Goal: Download file/media

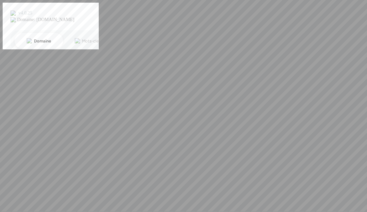
scroll to position [0, 0]
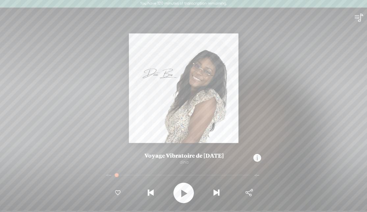
click at [257, 176] on div "-:--" at bounding box center [257, 175] width 7 height 10
click at [256, 156] on t at bounding box center [257, 157] width 8 height 13
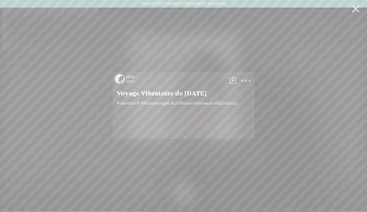
scroll to position [0, 0]
click at [247, 82] on t at bounding box center [245, 80] width 9 height 9
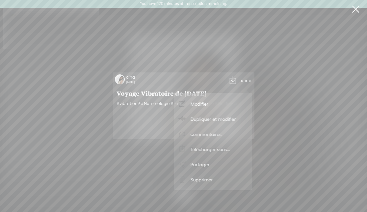
click at [232, 82] on t at bounding box center [232, 80] width 9 height 9
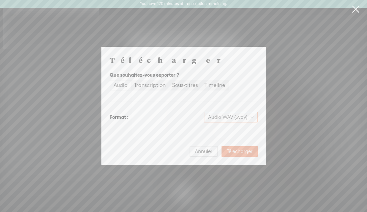
click at [240, 118] on span "Audio WAV (.wav)" at bounding box center [231, 117] width 46 height 10
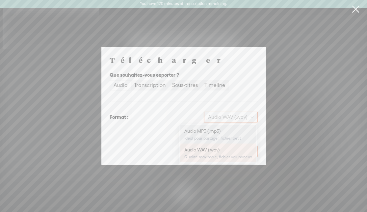
click at [213, 136] on div "Idéal pour partager, fichier petit" at bounding box center [218, 138] width 68 height 5
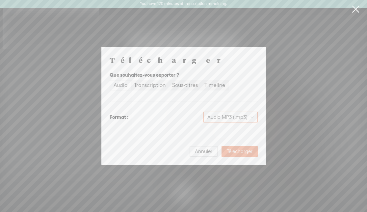
click at [239, 114] on span "Audio MP3 (.mp3)" at bounding box center [230, 117] width 46 height 10
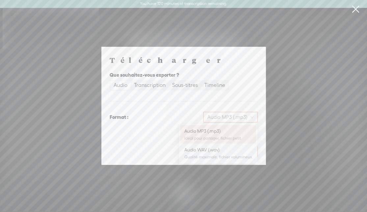
click at [206, 103] on div "Télécharger Que souhaitez-vous exporter ? Audio Transcription Sous-titres Timel…" at bounding box center [184, 106] width 148 height 102
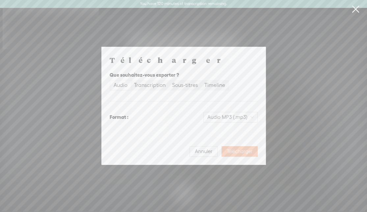
click at [243, 153] on span "Télécharger" at bounding box center [240, 151] width 26 height 7
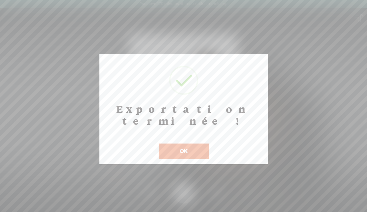
click at [183, 143] on button "OK" at bounding box center [184, 150] width 50 height 15
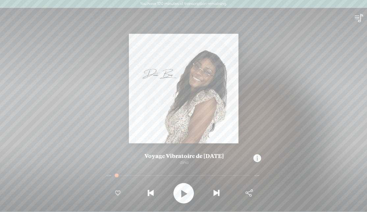
click at [257, 174] on div "-:--" at bounding box center [257, 175] width 7 height 10
click at [258, 158] on t at bounding box center [257, 158] width 8 height 13
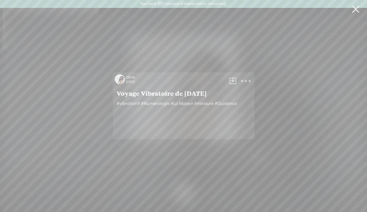
click at [245, 80] on t at bounding box center [245, 80] width 9 height 9
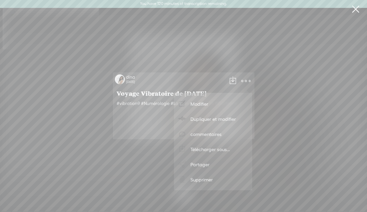
click at [274, 82] on div "dina [DATE] Voyage Vibratoire de [DATE] #vibration9 #Numérologie #La Maison Int…" at bounding box center [183, 106] width 367 height 212
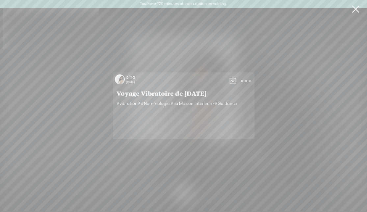
click at [234, 82] on t at bounding box center [232, 80] width 9 height 9
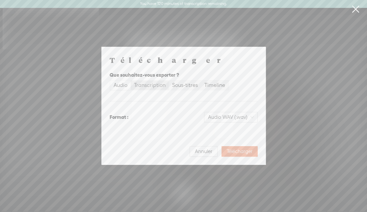
click at [157, 84] on div "Transcription" at bounding box center [150, 85] width 32 height 9
click at [131, 81] on input "Transcription" at bounding box center [131, 81] width 0 height 0
click at [230, 116] on span "Texte brut (.txt)" at bounding box center [234, 117] width 39 height 10
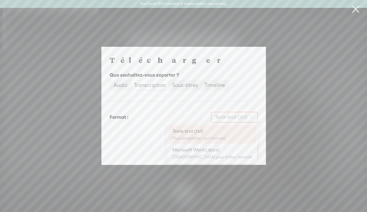
click at [229, 99] on div "Télécharger Que souhaitez-vous exporter ? Audio Transcription Sous-titres Timel…" at bounding box center [184, 106] width 148 height 102
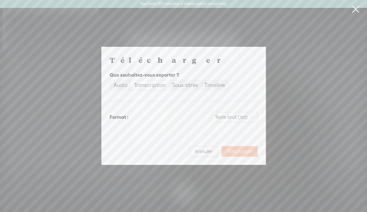
click at [238, 154] on span "Télécharger" at bounding box center [240, 151] width 26 height 7
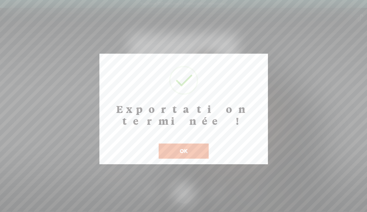
click at [176, 146] on button "OK" at bounding box center [184, 150] width 50 height 15
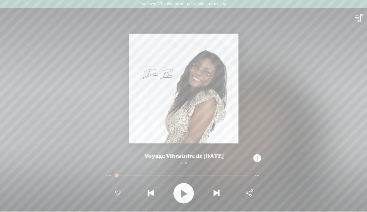
click at [259, 159] on t at bounding box center [257, 158] width 8 height 13
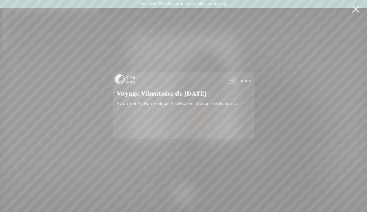
click at [232, 81] on t at bounding box center [232, 80] width 9 height 9
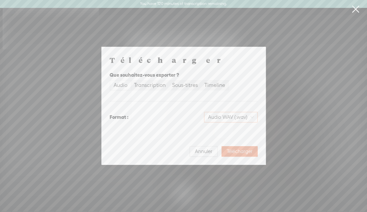
click at [230, 116] on span "Audio WAV (.wav)" at bounding box center [231, 117] width 46 height 10
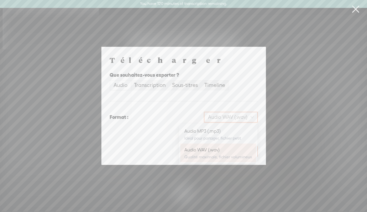
click at [183, 99] on div "Télécharger Que souhaitez-vous exporter ? Audio Transcription Sous-titres Timel…" at bounding box center [184, 106] width 148 height 102
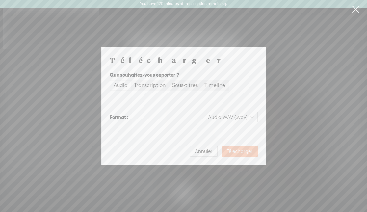
click at [243, 149] on span "Télécharger" at bounding box center [240, 151] width 26 height 7
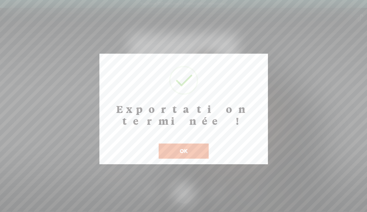
click at [197, 143] on button "OK" at bounding box center [184, 150] width 50 height 15
